Goal: Check status: Check status

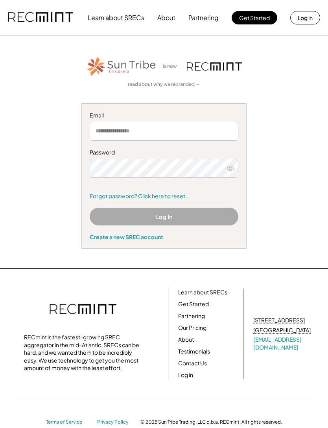
click at [114, 133] on input "email" at bounding box center [164, 131] width 149 height 19
type input "**********"
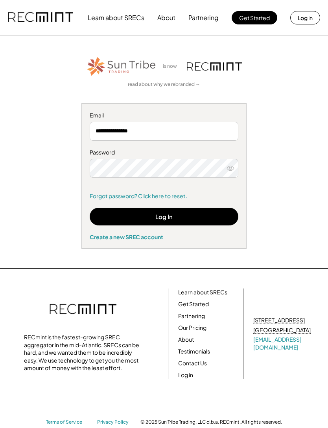
click at [195, 219] on button "Log In" at bounding box center [164, 216] width 149 height 18
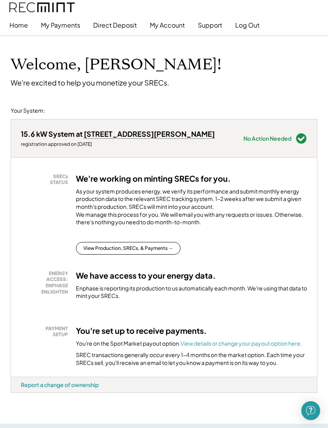
click at [62, 27] on button "My Payments" at bounding box center [60, 25] width 39 height 16
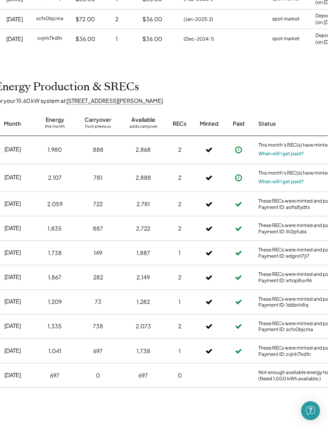
scroll to position [233, 0]
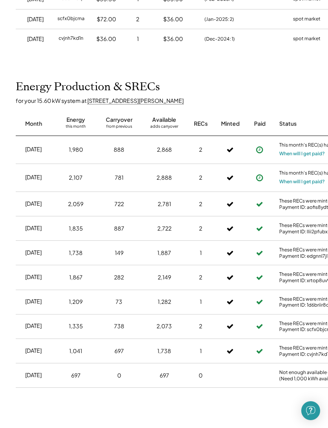
click at [300, 178] on button "When will I get paid?" at bounding box center [303, 182] width 46 height 8
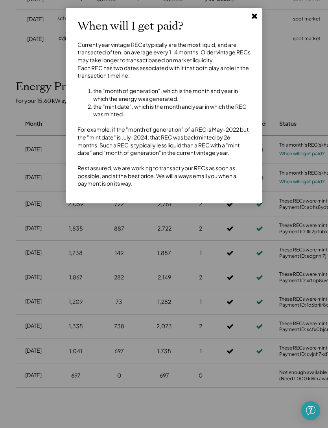
click at [258, 16] on icon at bounding box center [255, 16] width 8 height 8
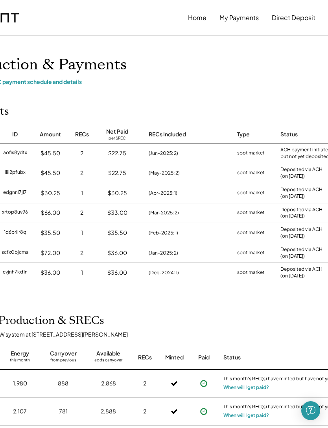
scroll to position [0, 0]
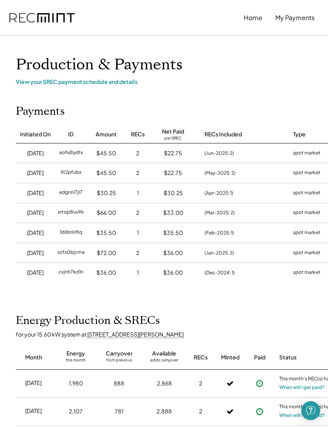
click at [61, 82] on div "View your SREC payment schedule and details" at bounding box center [252, 81] width 472 height 7
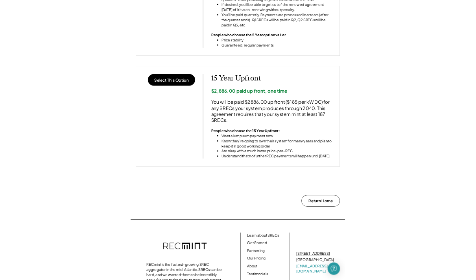
scroll to position [679, 0]
